Goal: Task Accomplishment & Management: Use online tool/utility

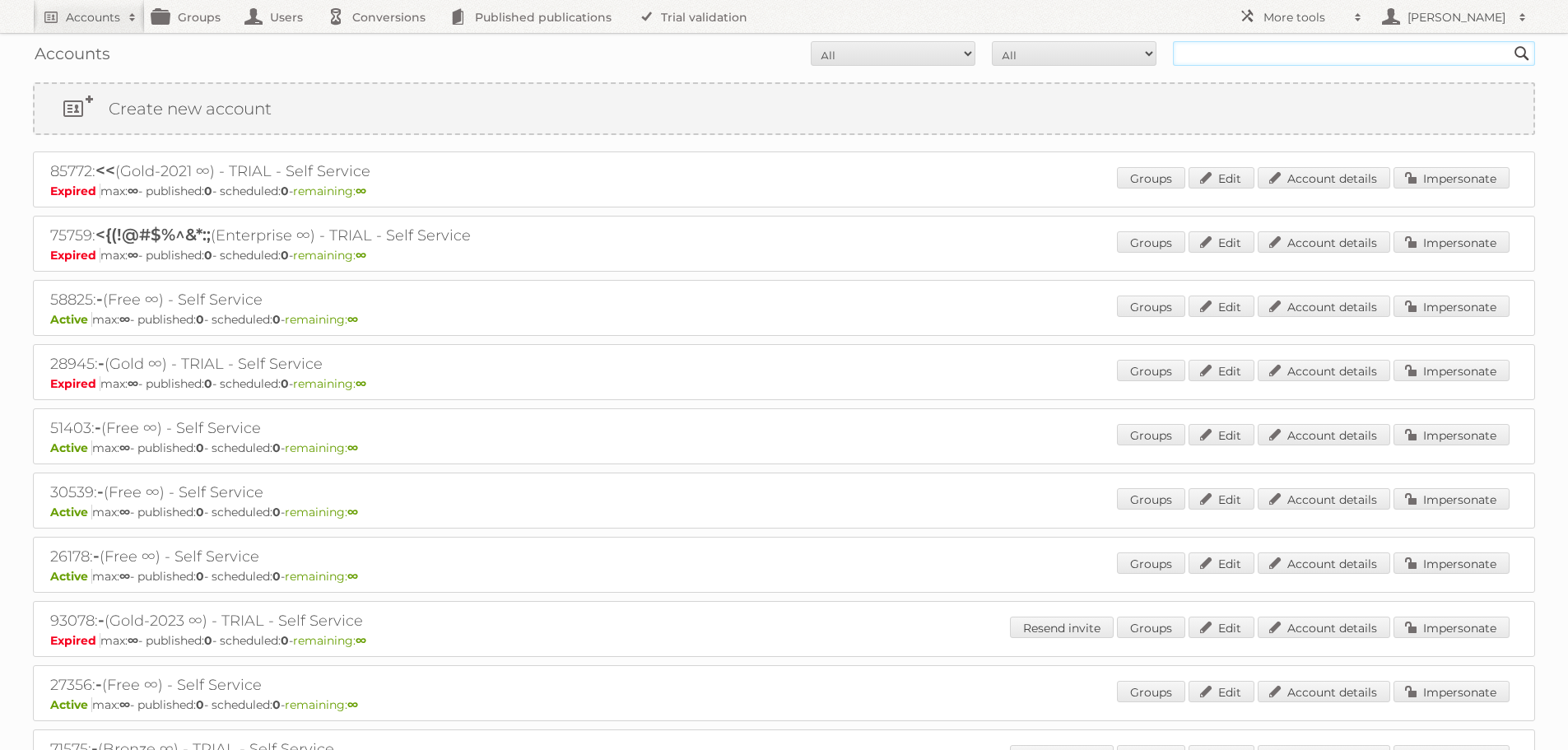
click at [1188, 62] on input "text" at bounding box center [1354, 53] width 362 height 24
type input "butlon"
click at [1510, 41] on input "Search" at bounding box center [1522, 53] width 24 height 24
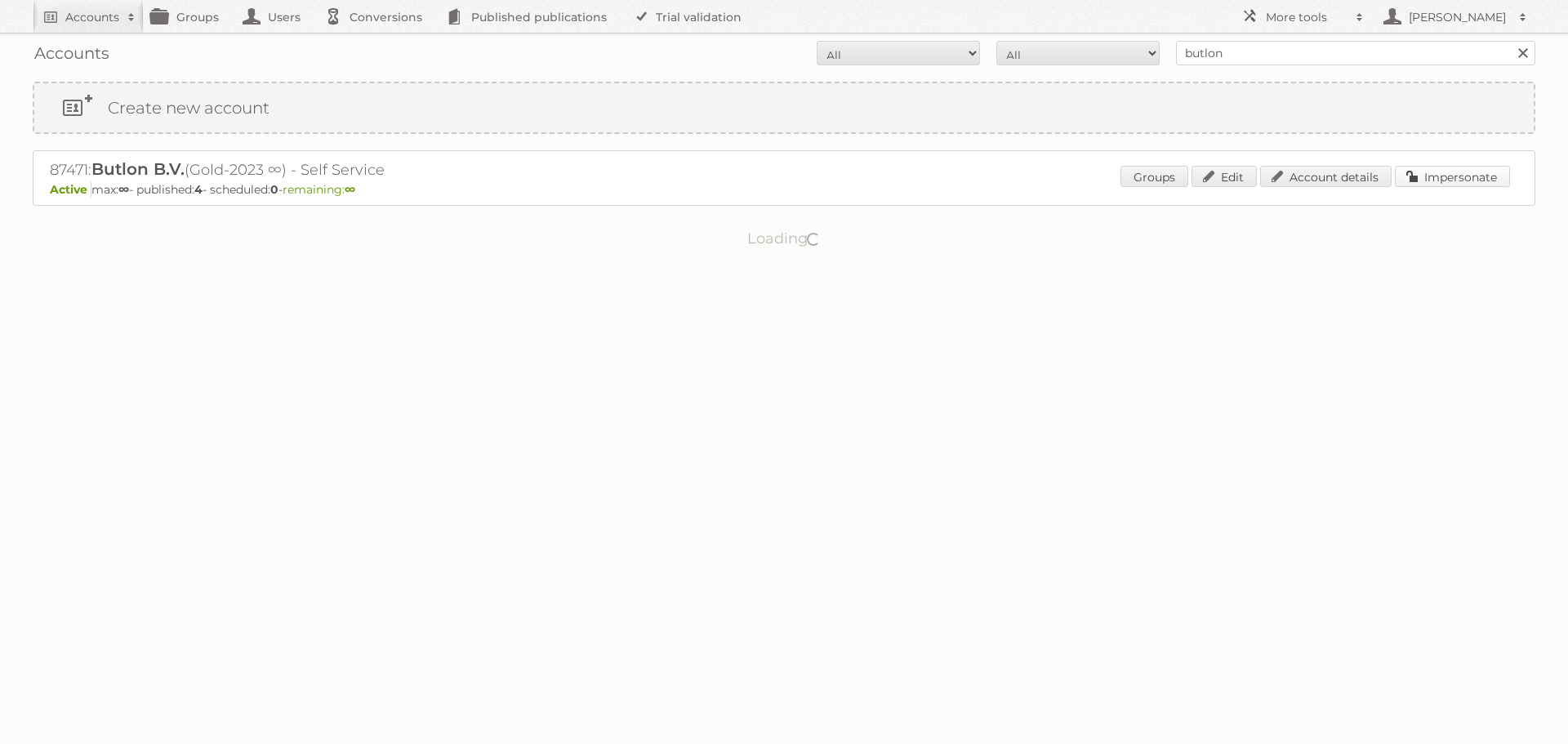
click at [1473, 175] on link "Impersonate" at bounding box center [1453, 176] width 115 height 22
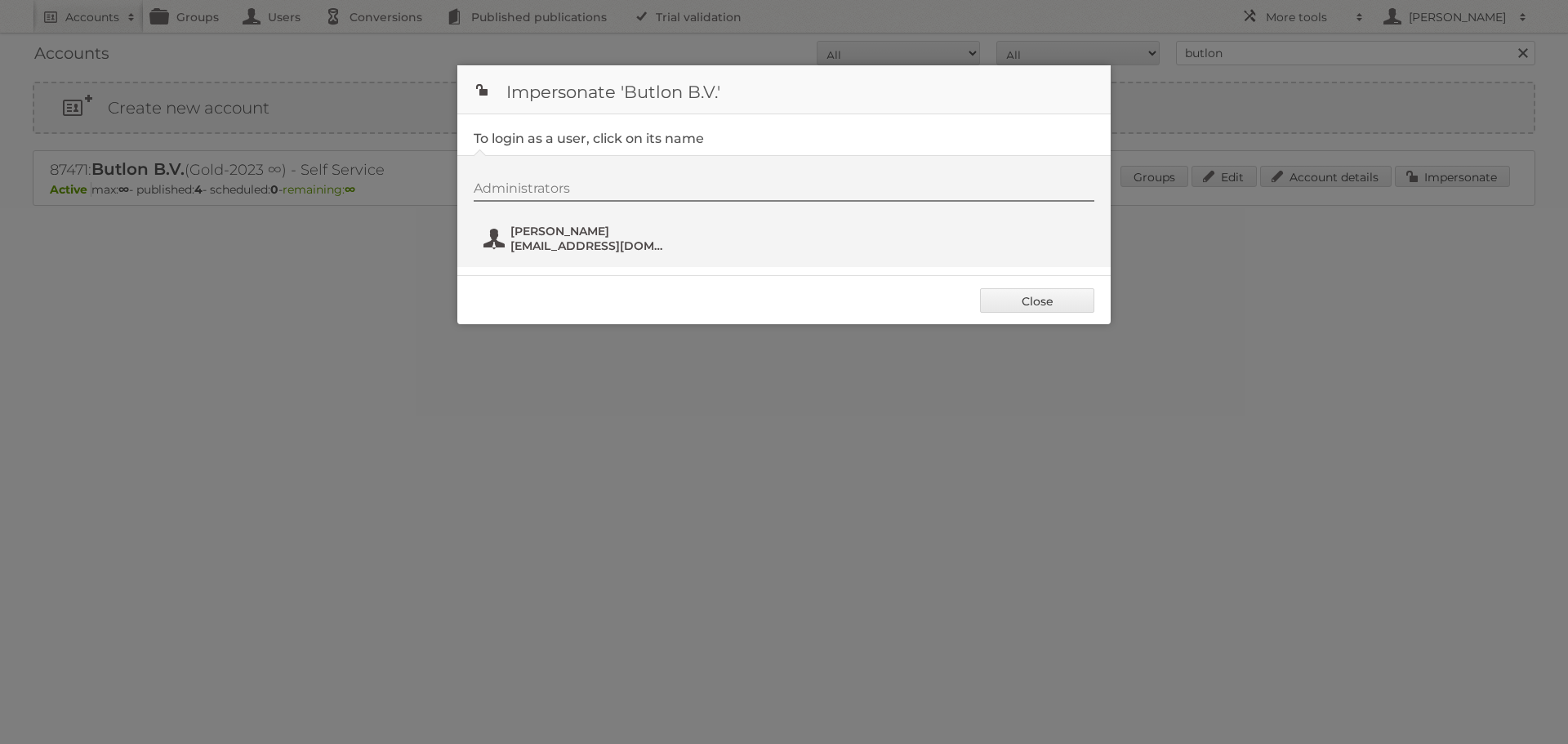
click at [580, 245] on span "alessio@butlon.com" at bounding box center [590, 245] width 158 height 15
